Goal: Task Accomplishment & Management: Manage account settings

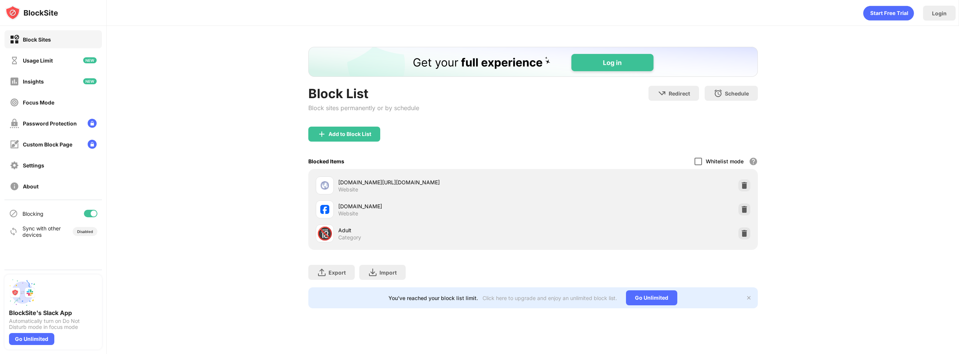
click at [702, 162] on div at bounding box center [698, 161] width 7 height 7
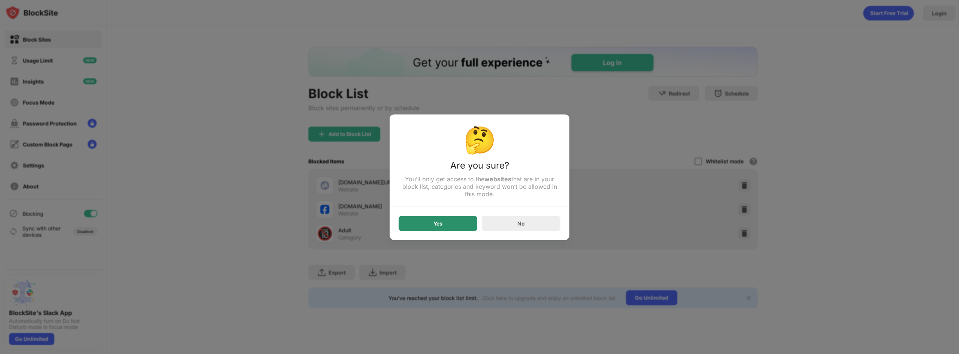
click at [432, 227] on div "Yes" at bounding box center [438, 223] width 79 height 15
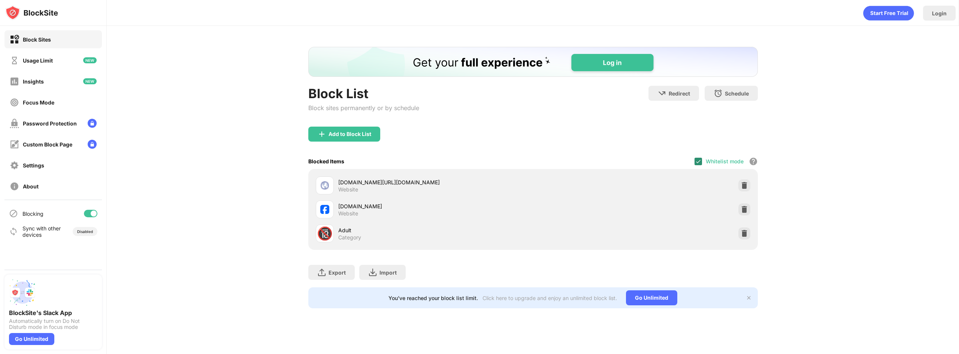
click at [701, 159] on img at bounding box center [698, 161] width 6 height 6
